Goal: Transaction & Acquisition: Purchase product/service

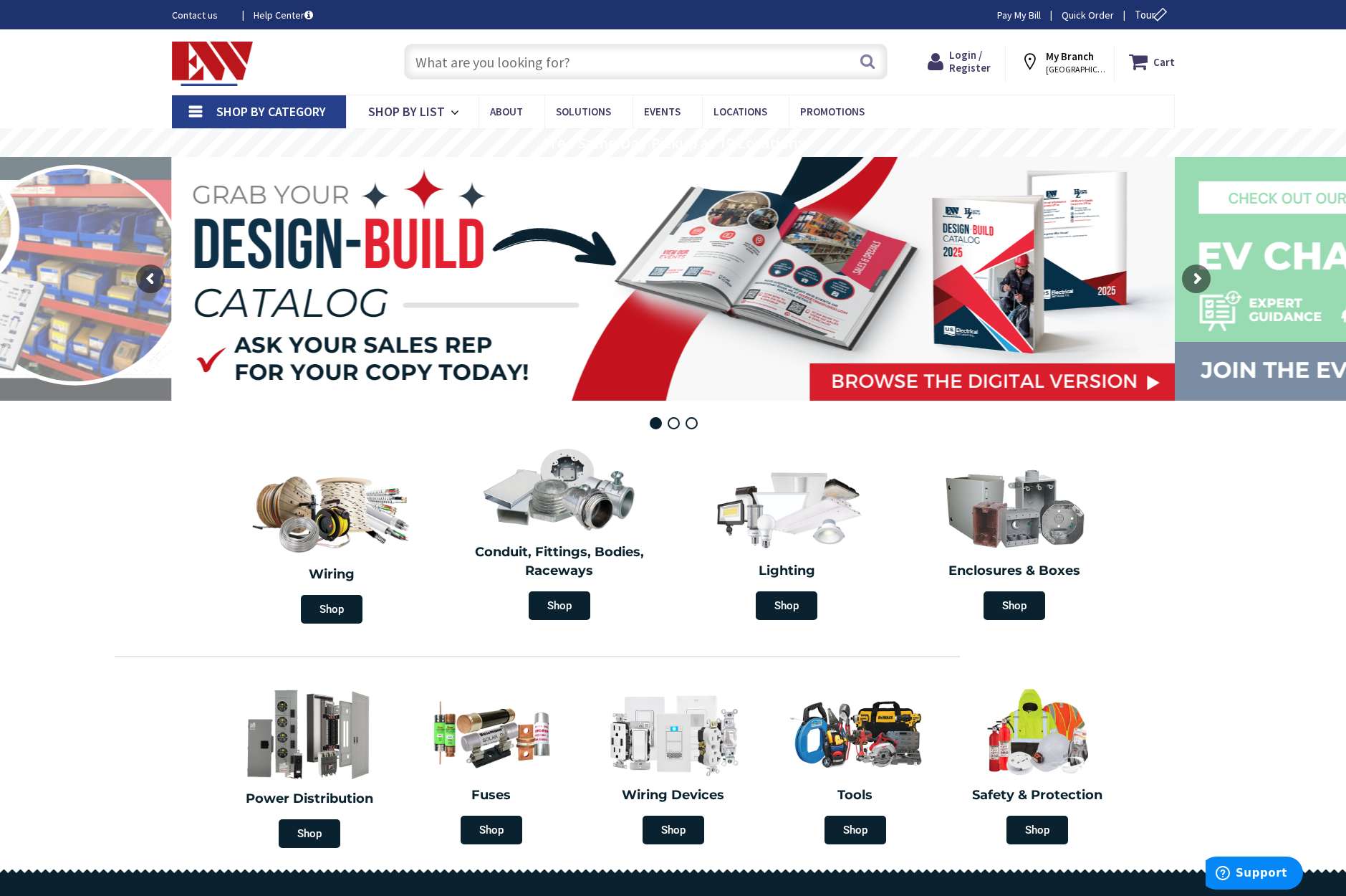
click at [560, 57] on input "text" at bounding box center [646, 62] width 484 height 36
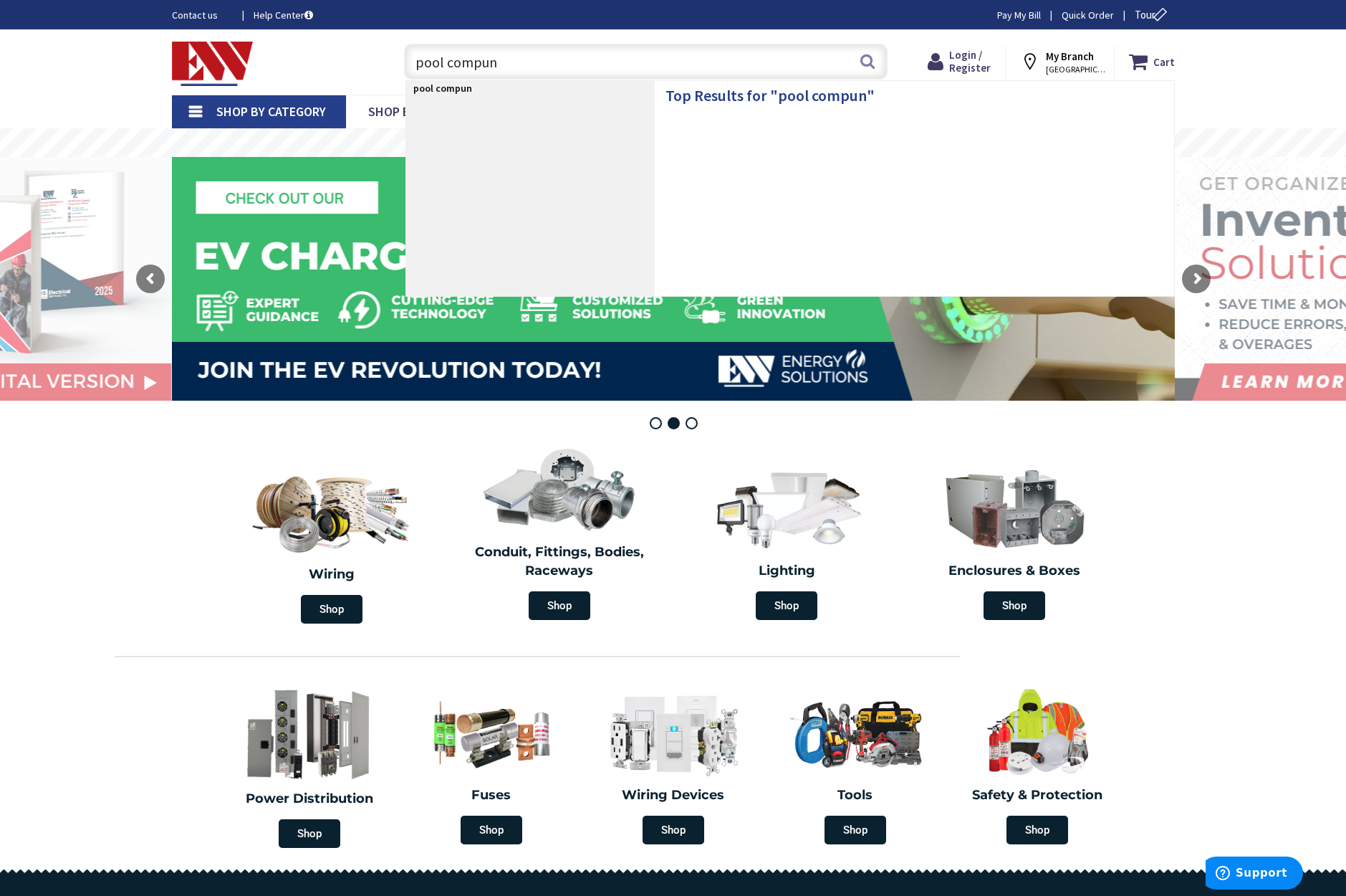
type input "pool compund"
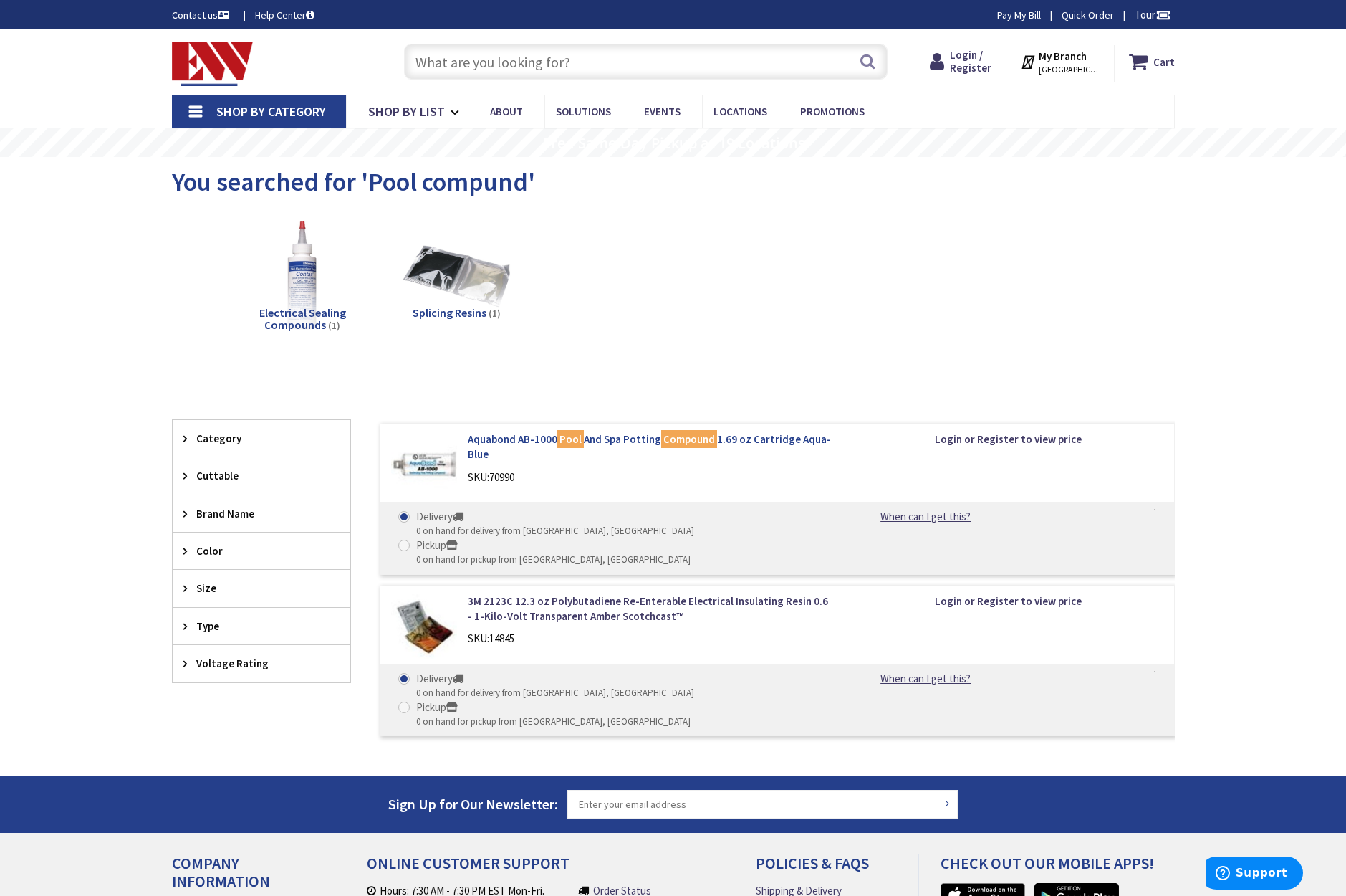
click at [476, 441] on link "Aquabond AB-1000 Pool And Spa Potting Compound 1.69 oz Cartridge Aqua-Blue" at bounding box center [650, 446] width 364 height 31
